Goal: Find specific page/section: Find specific page/section

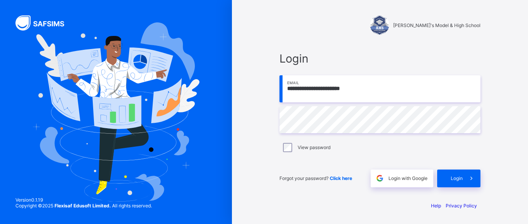
type input "**********"
click at [452, 177] on span "Login" at bounding box center [457, 179] width 12 height 6
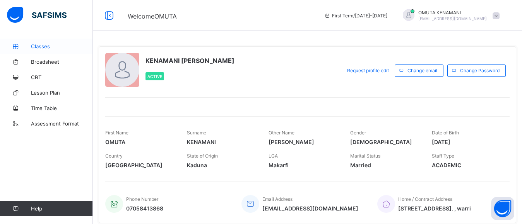
click at [41, 48] on span "Classes" at bounding box center [62, 46] width 62 height 6
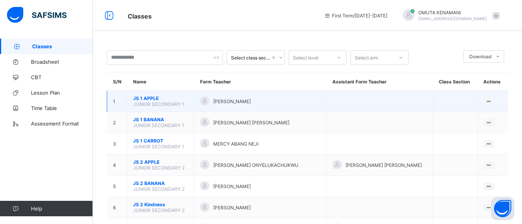
click at [153, 99] on span "JS 1 APPLE" at bounding box center [160, 98] width 55 height 6
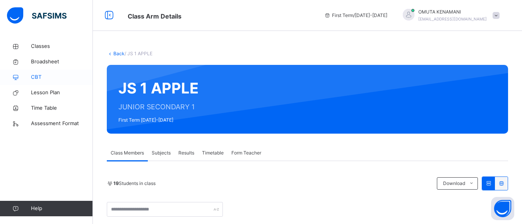
click at [38, 75] on span "CBT" at bounding box center [62, 77] width 62 height 8
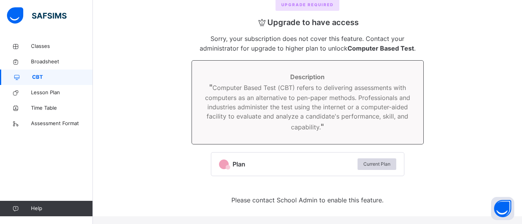
scroll to position [99, 0]
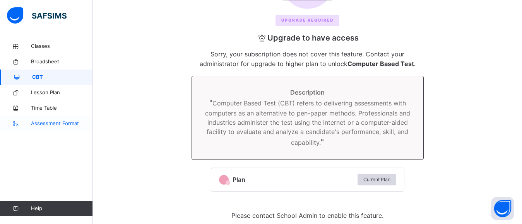
click at [53, 124] on span "Assessment Format" at bounding box center [62, 124] width 62 height 8
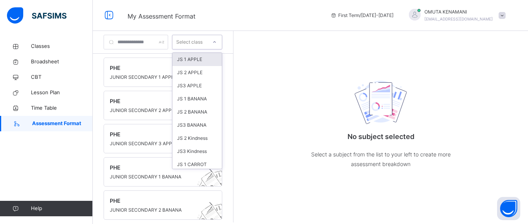
click at [217, 41] on icon at bounding box center [214, 42] width 5 height 8
click at [222, 60] on div "JS 1 APPLE" at bounding box center [196, 59] width 49 height 13
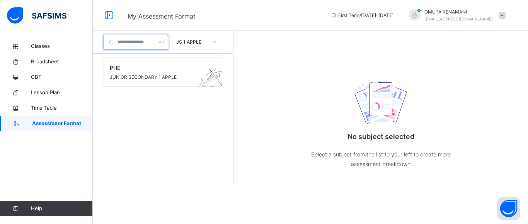
click at [168, 36] on input "text" at bounding box center [136, 42] width 65 height 15
click at [168, 41] on input "text" at bounding box center [136, 42] width 65 height 15
click at [36, 46] on span "Classes" at bounding box center [62, 47] width 62 height 8
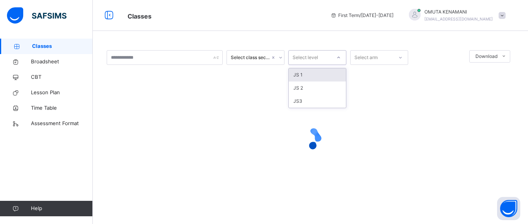
click at [338, 58] on icon at bounding box center [339, 58] width 3 height 2
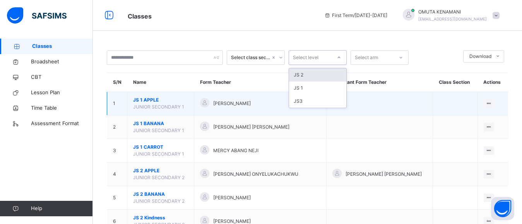
click at [380, 94] on td at bounding box center [379, 104] width 106 height 24
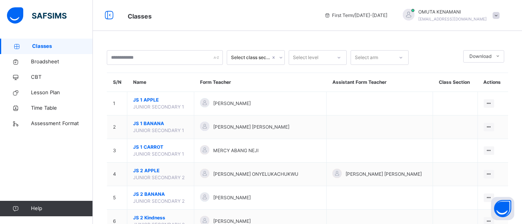
click at [339, 58] on icon at bounding box center [338, 58] width 5 height 8
click at [399, 59] on icon at bounding box center [400, 58] width 5 height 8
click at [310, 89] on th "Form Teacher" at bounding box center [260, 82] width 132 height 19
click at [60, 61] on span "Broadsheet" at bounding box center [62, 62] width 62 height 8
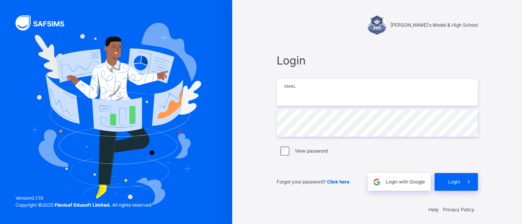
type input "**********"
